Goal: Information Seeking & Learning: Learn about a topic

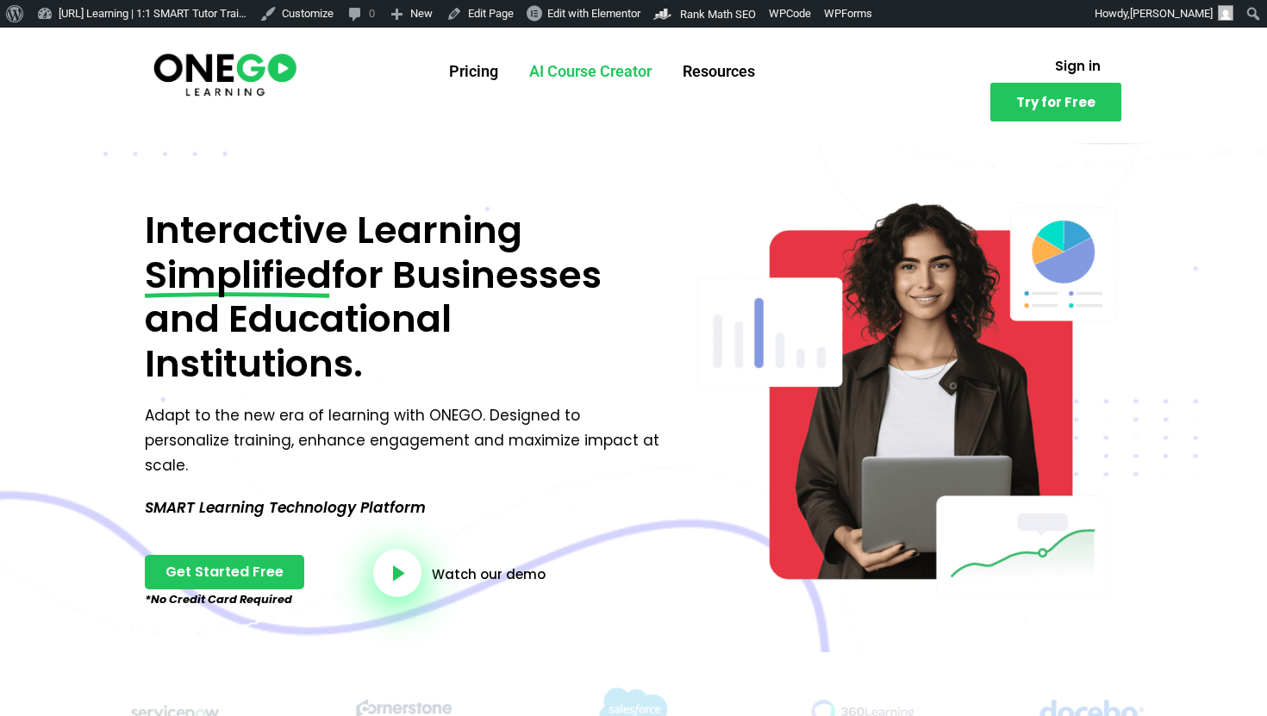
click at [556, 72] on link "AI Course Creator" at bounding box center [590, 71] width 153 height 45
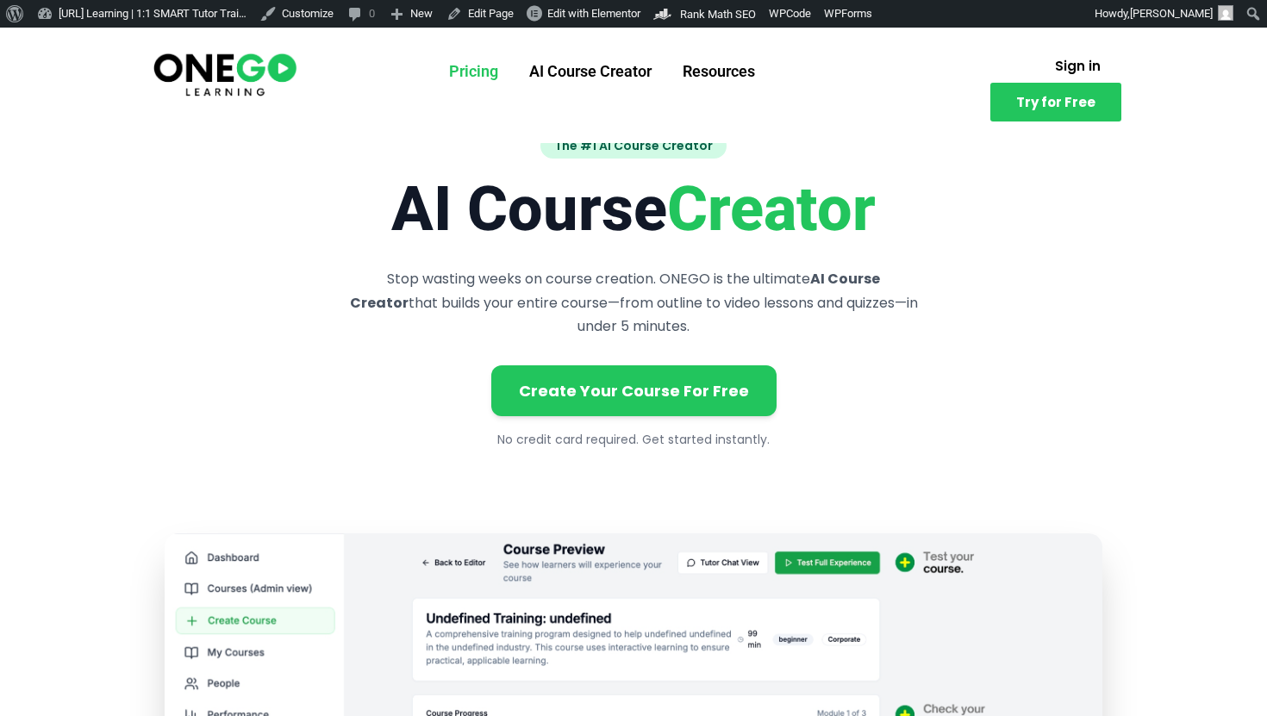
click at [477, 68] on link "Pricing" at bounding box center [474, 71] width 80 height 45
